Goal: Task Accomplishment & Management: Manage account settings

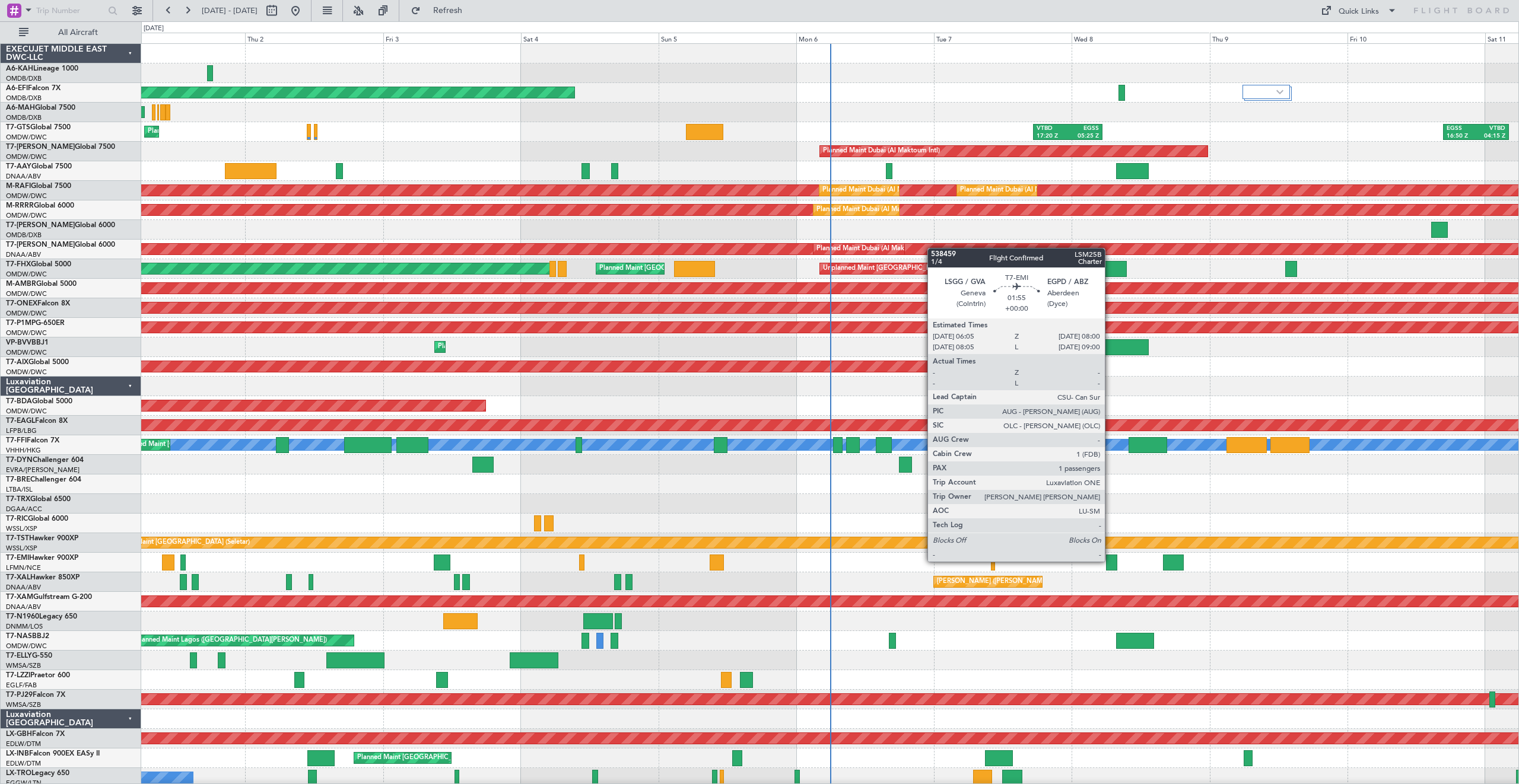
click at [1110, 561] on div at bounding box center [1112, 563] width 11 height 16
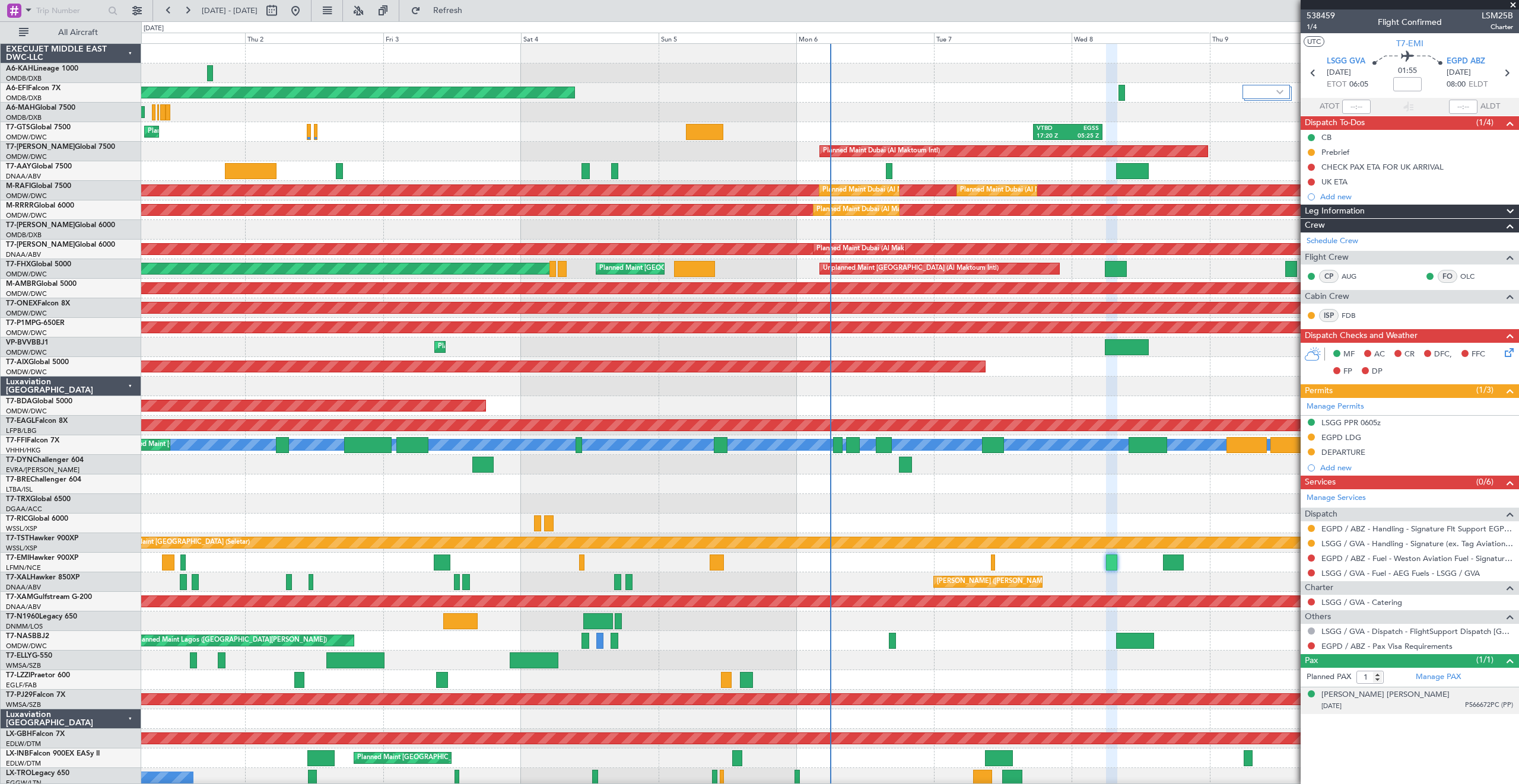
click at [1424, 701] on div "[DATE] P566672PC (PP)" at bounding box center [1417, 706] width 192 height 12
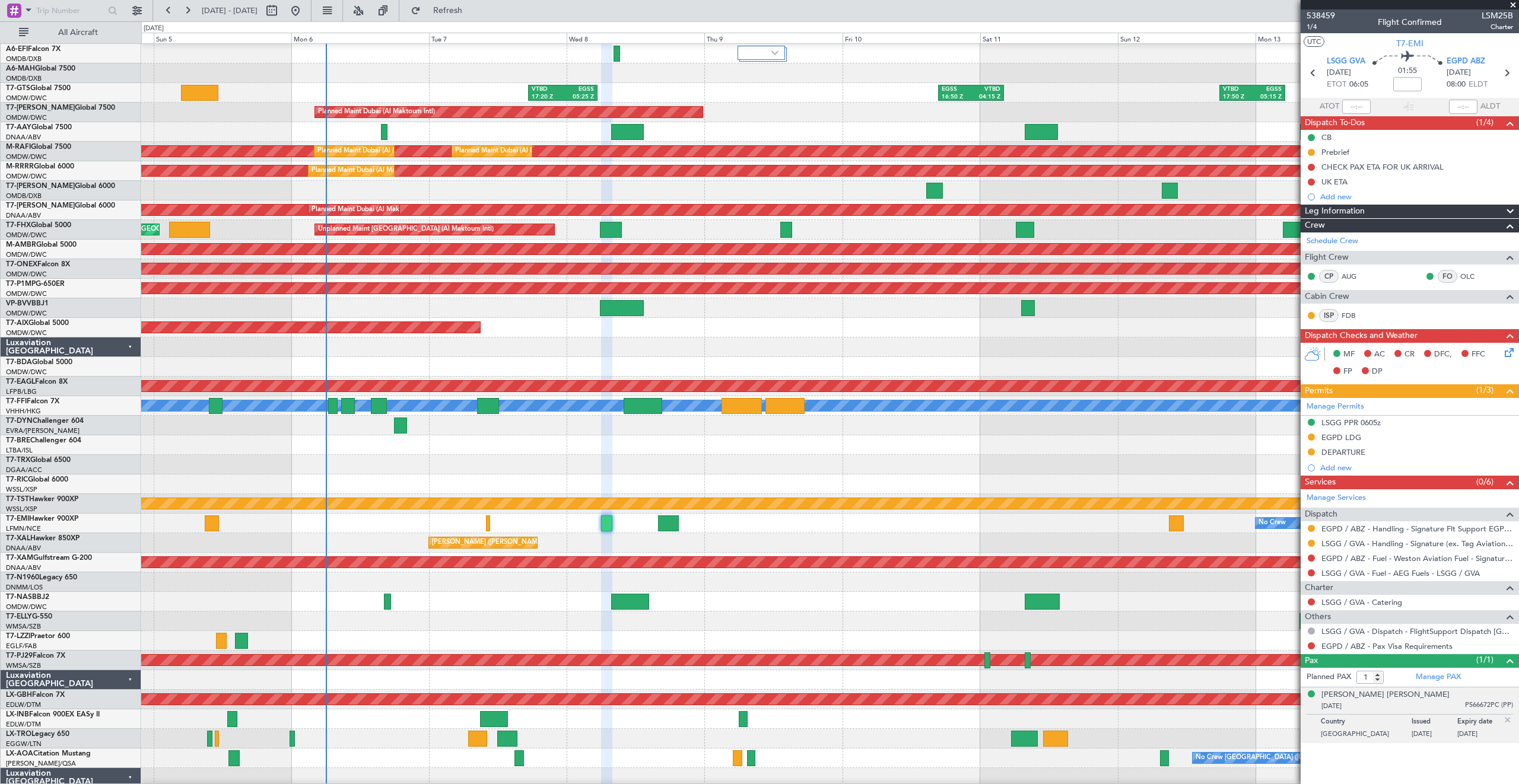
click at [551, 526] on div "No Crew" at bounding box center [830, 523] width 1377 height 19
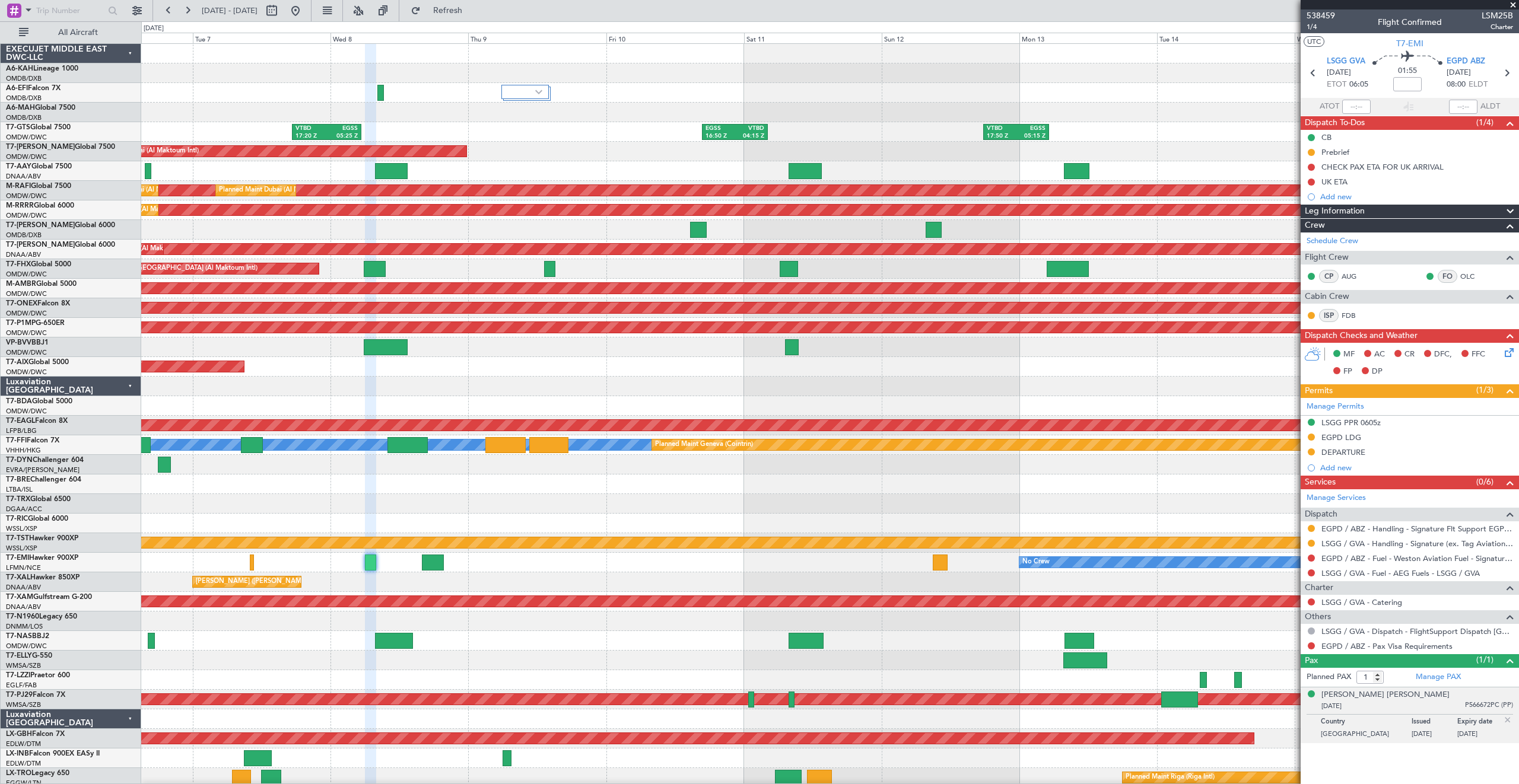
click at [945, 171] on div at bounding box center [830, 171] width 1377 height 19
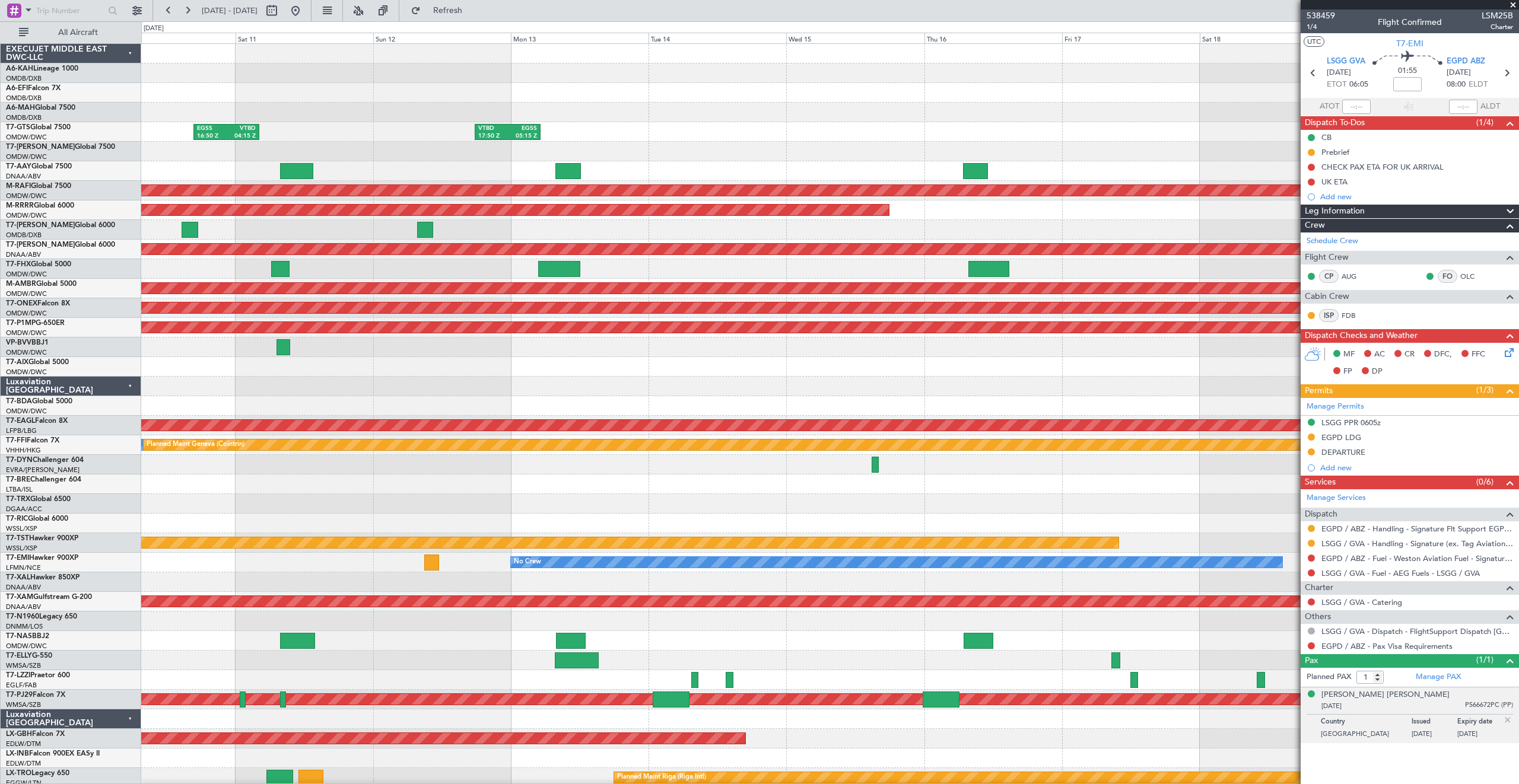
scroll to position [1, 0]
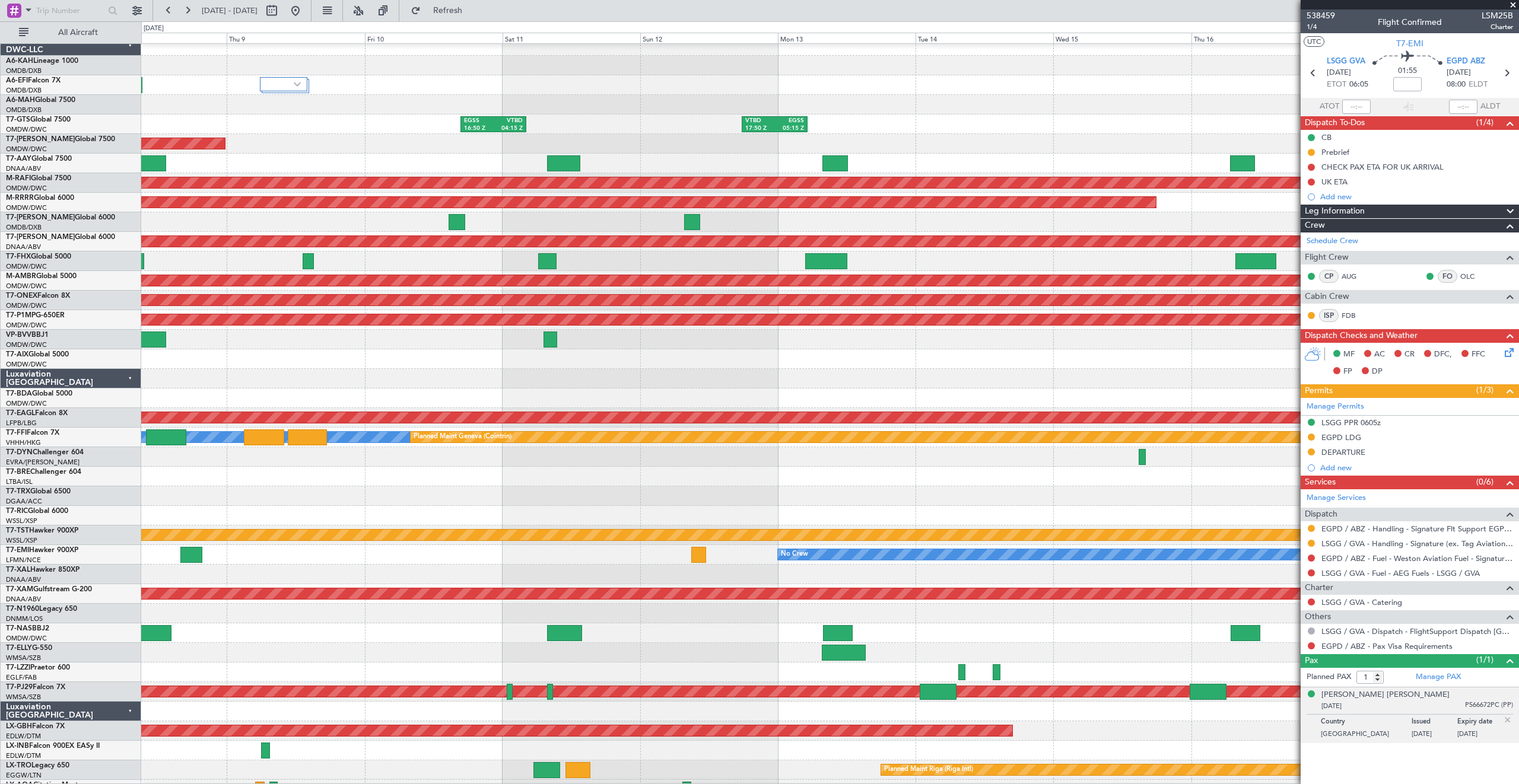
click at [616, 263] on div "Unplanned Maint [GEOGRAPHIC_DATA] (Al Maktoum Intl)" at bounding box center [830, 262] width 1377 height 19
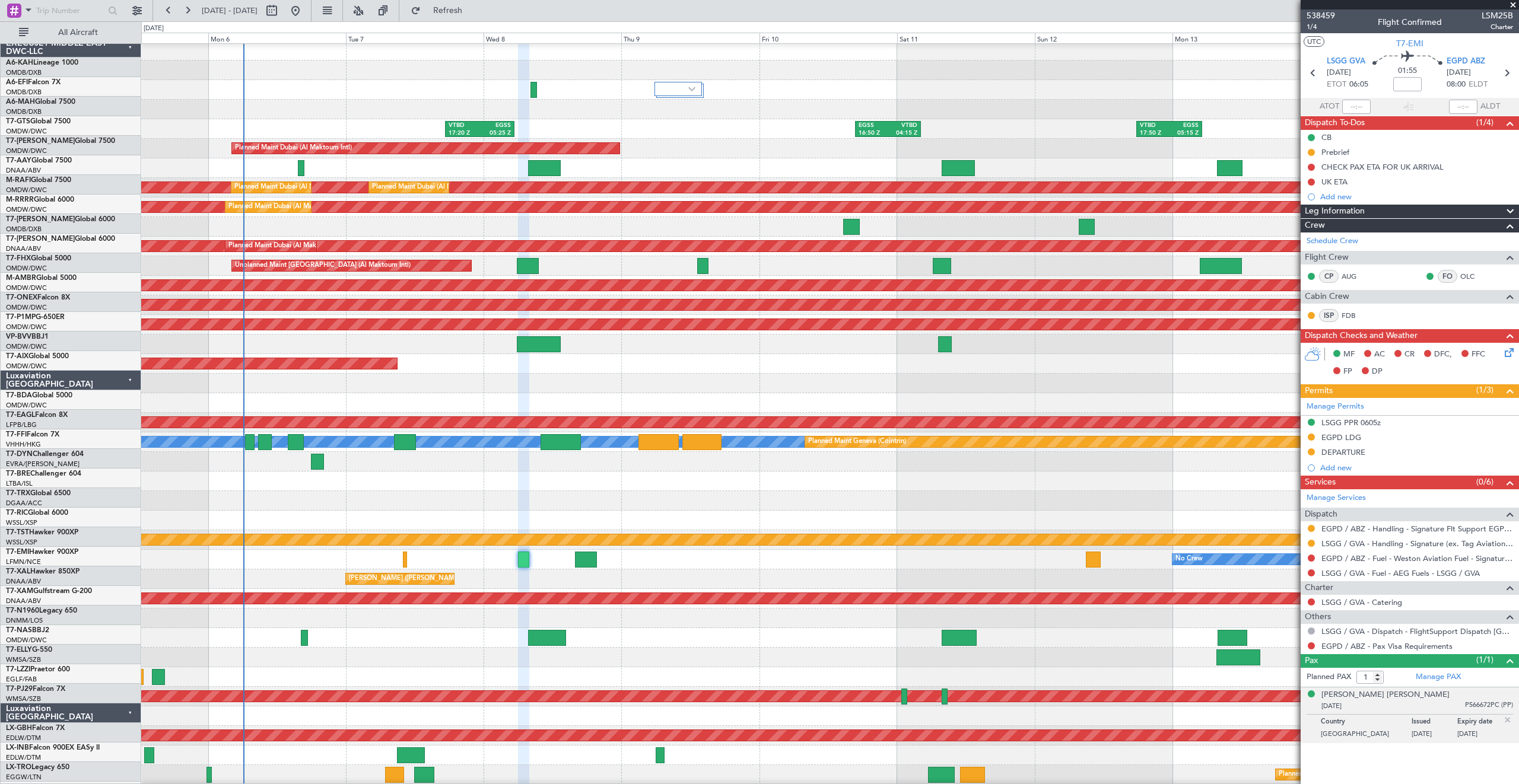
scroll to position [3, 0]
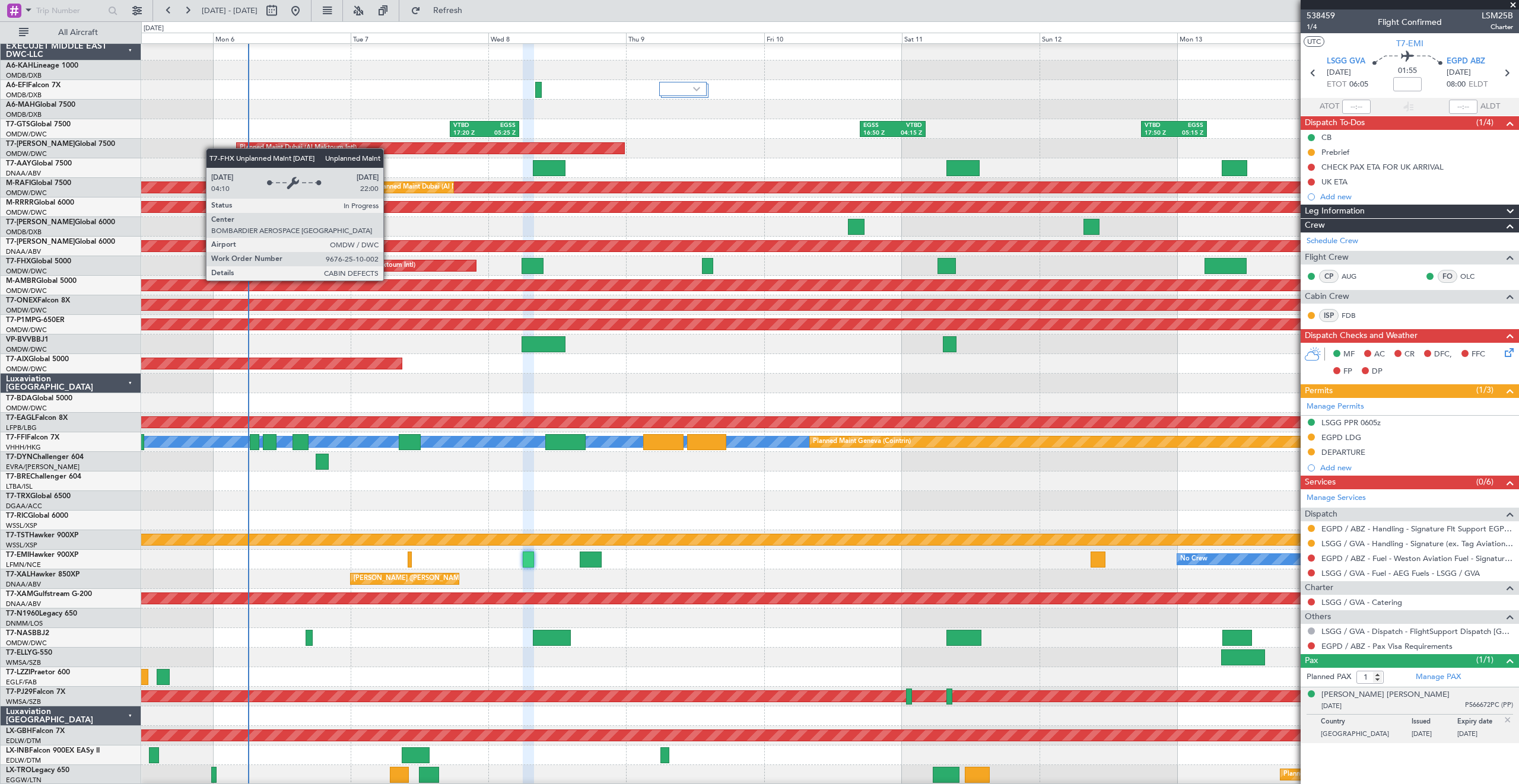
click at [389, 269] on div "Unplanned Maint [GEOGRAPHIC_DATA] (Al Maktoum Intl)" at bounding box center [356, 266] width 239 height 11
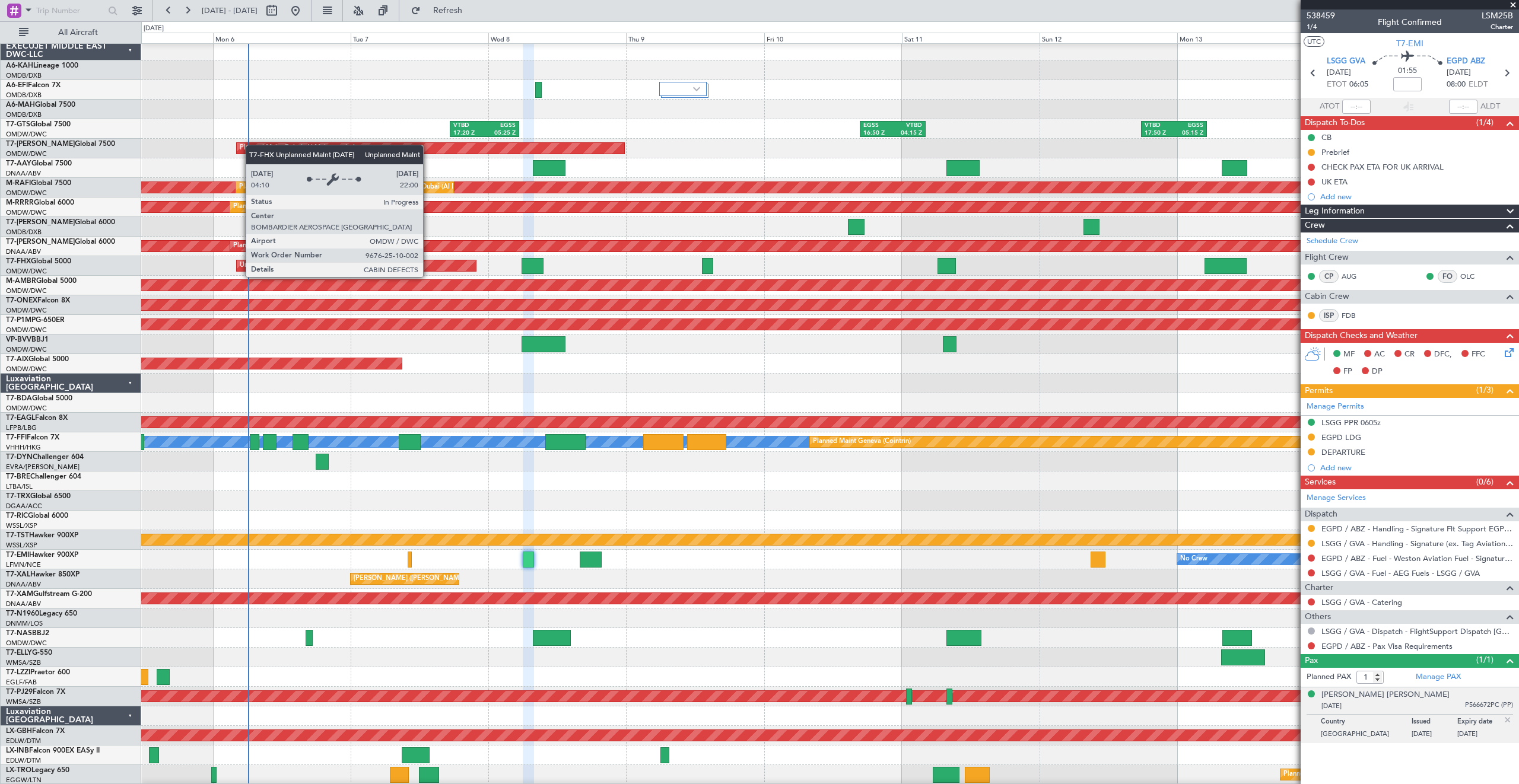
click at [428, 266] on div "Unplanned Maint [GEOGRAPHIC_DATA] (Al Maktoum Intl)" at bounding box center [356, 266] width 239 height 11
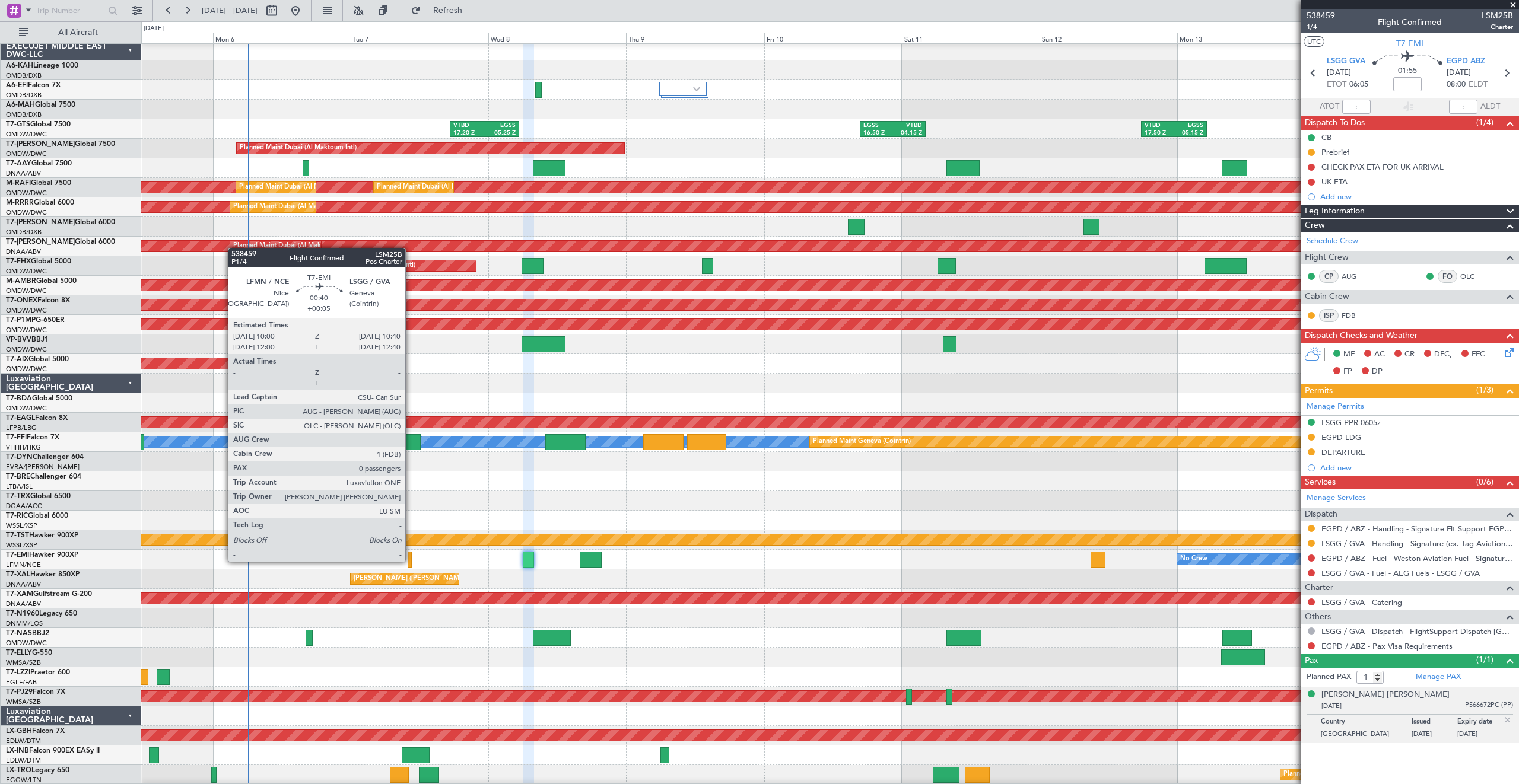
click at [411, 561] on div at bounding box center [409, 560] width 4 height 16
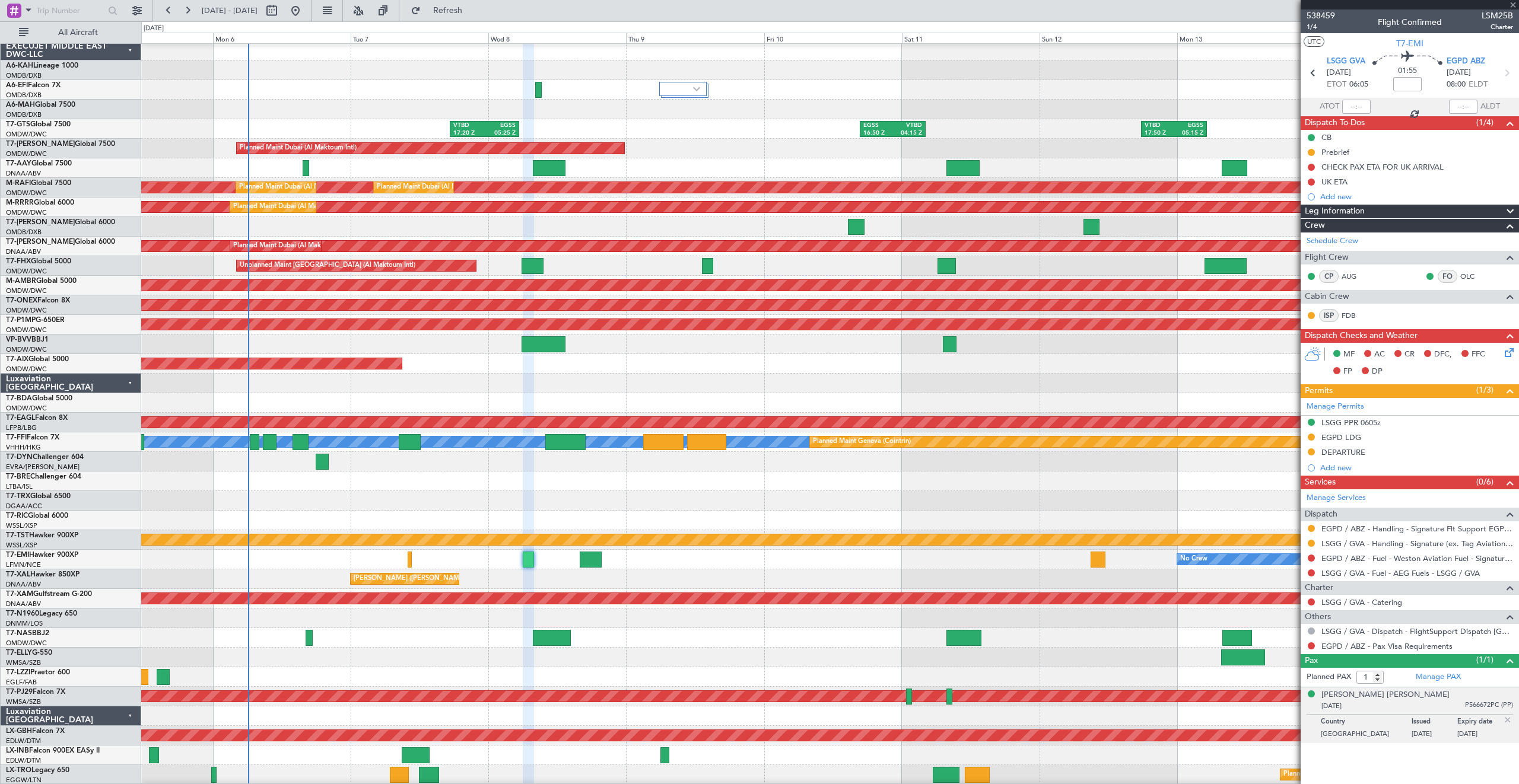
type input "+00:05"
type input "0"
